Goal: Task Accomplishment & Management: Manage account settings

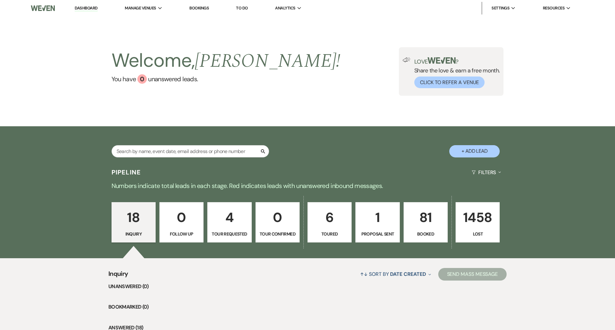
click at [411, 221] on p "81" at bounding box center [426, 217] width 36 height 21
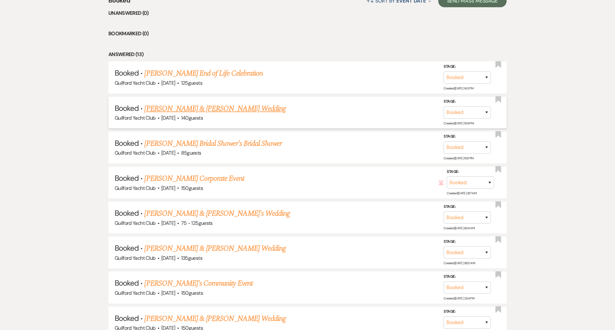
scroll to position [274, 0]
click at [223, 73] on link "[PERSON_NAME] End of Life Celebration" at bounding box center [203, 72] width 118 height 11
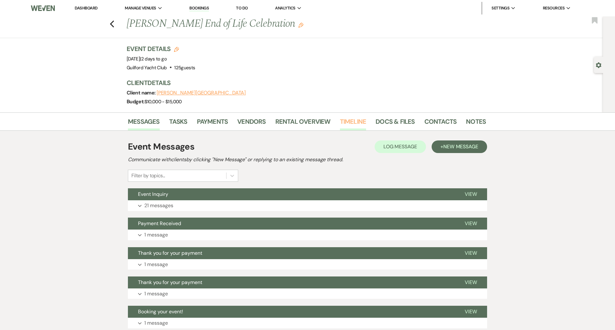
click at [353, 124] on link "Timeline" at bounding box center [353, 124] width 26 height 14
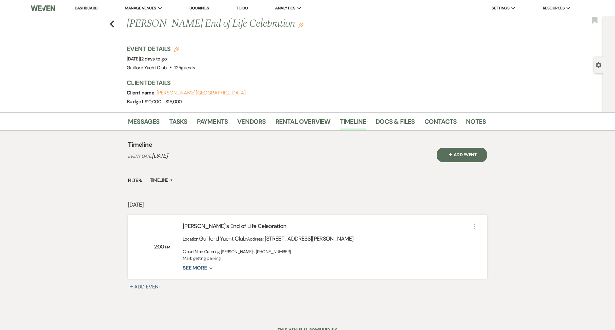
click at [206, 267] on button "See More Expand" at bounding box center [198, 268] width 30 height 5
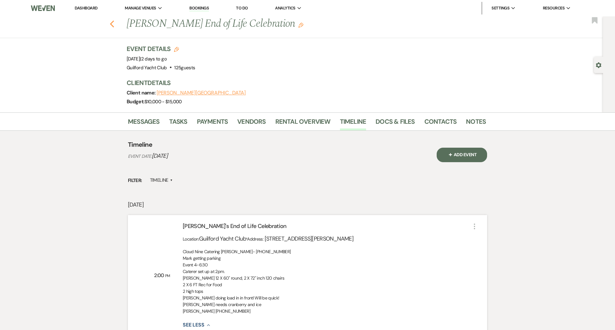
click at [112, 26] on use "button" at bounding box center [112, 23] width 4 height 7
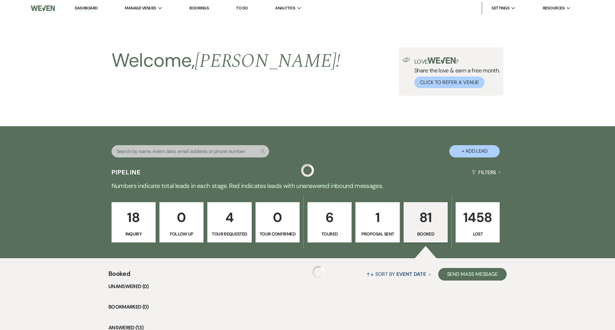
scroll to position [274, 0]
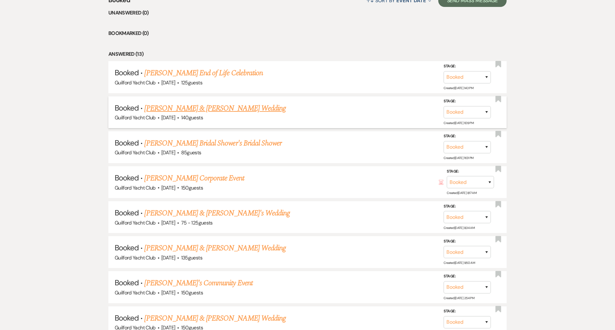
click at [164, 107] on link "[PERSON_NAME] & [PERSON_NAME] Wedding" at bounding box center [214, 108] width 141 height 11
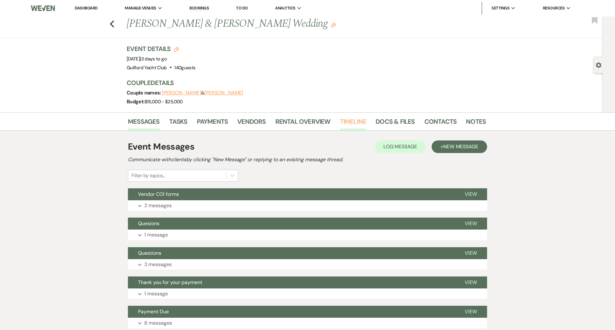
click at [353, 120] on link "Timeline" at bounding box center [353, 124] width 26 height 14
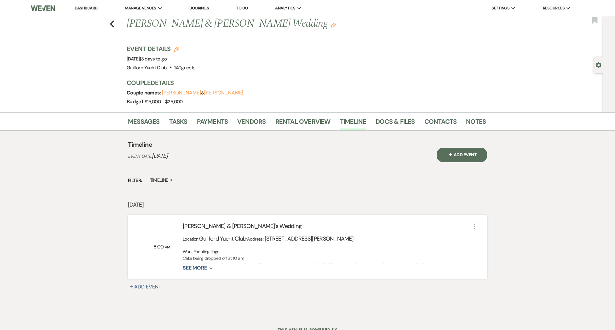
click at [202, 267] on button "See More Expand" at bounding box center [198, 268] width 30 height 5
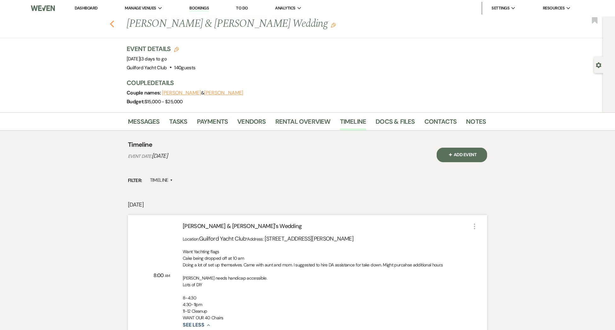
click at [112, 26] on use "button" at bounding box center [112, 23] width 4 height 7
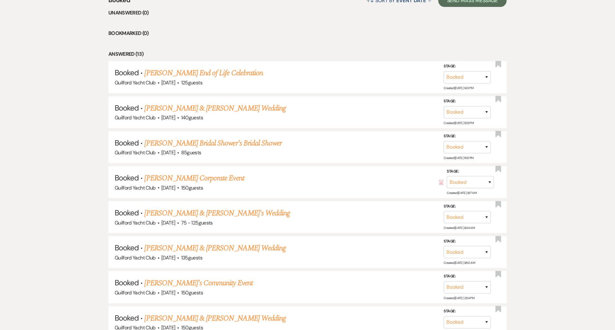
click at [189, 143] on link "[PERSON_NAME] Bridal Shower's Bridal Shower" at bounding box center [212, 143] width 137 height 11
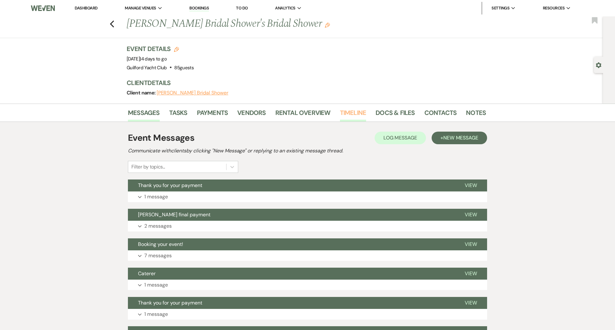
click at [354, 114] on link "Timeline" at bounding box center [353, 115] width 26 height 14
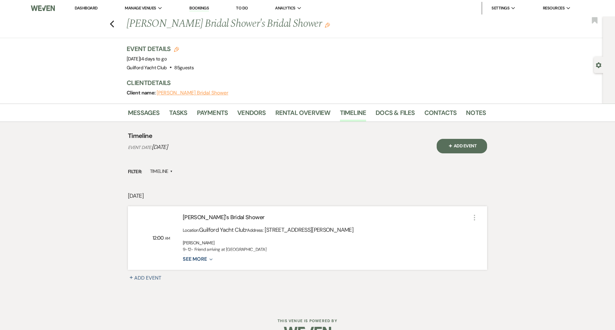
click at [207, 257] on button "See More Expand" at bounding box center [198, 259] width 30 height 5
